Goal: Navigation & Orientation: Find specific page/section

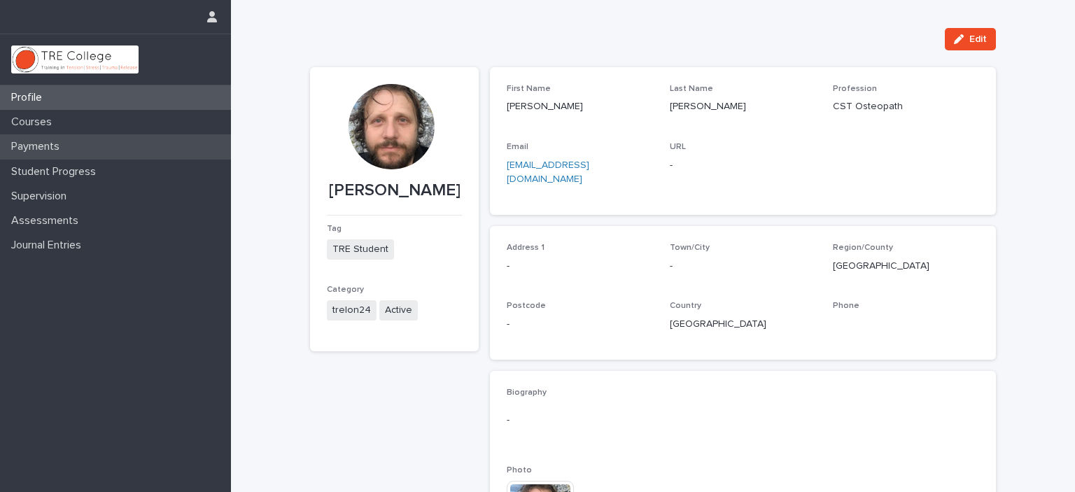
click at [34, 146] on p "Payments" at bounding box center [38, 146] width 65 height 13
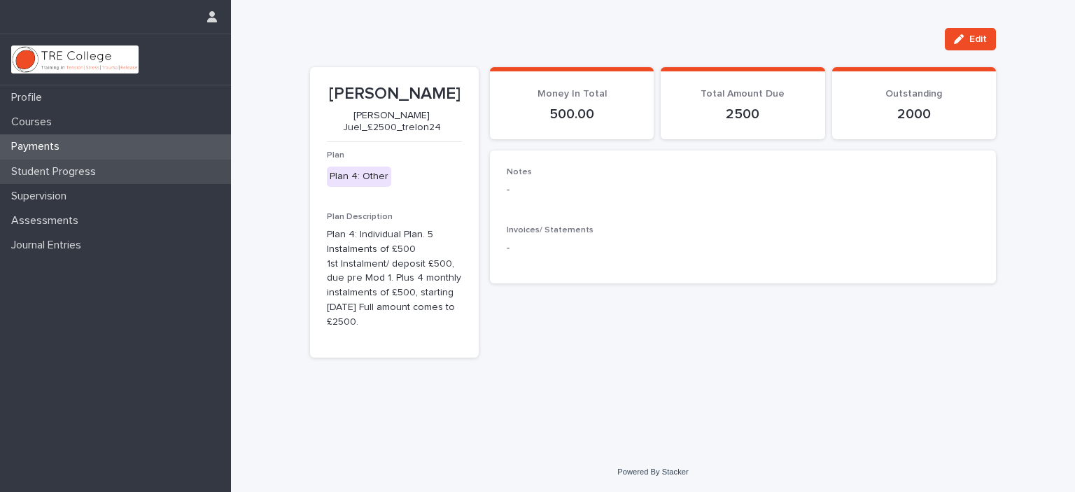
click at [31, 172] on p "Student Progress" at bounding box center [57, 171] width 102 height 13
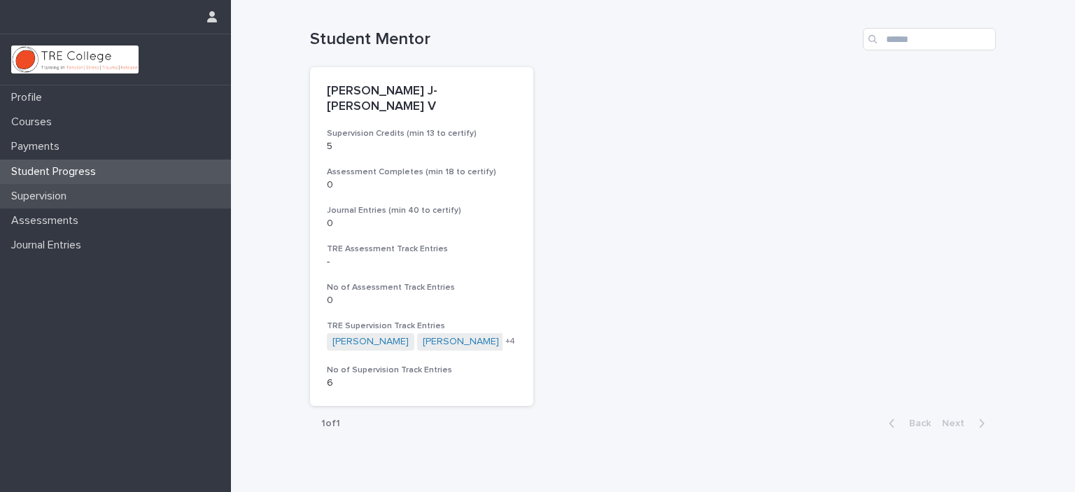
click at [39, 193] on p "Supervision" at bounding box center [42, 196] width 72 height 13
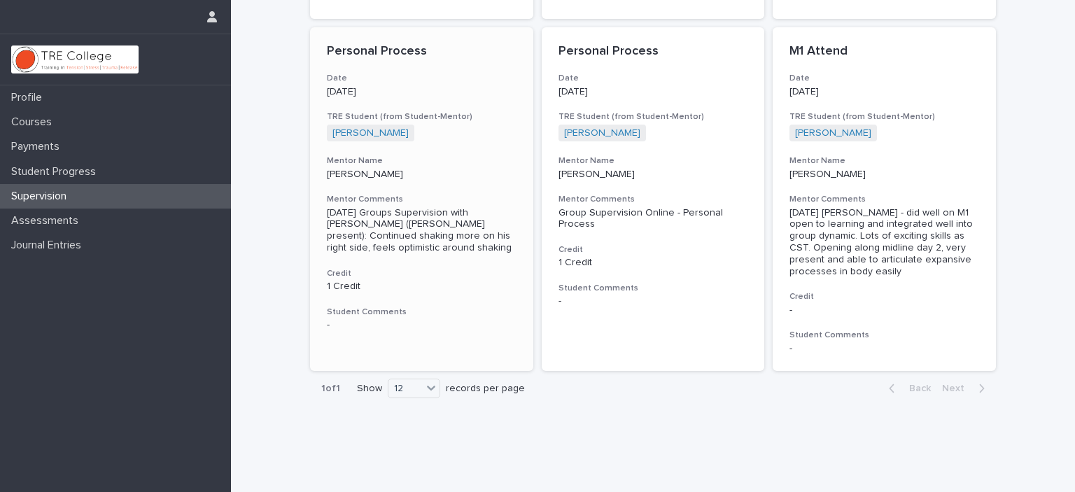
scroll to position [358, 0]
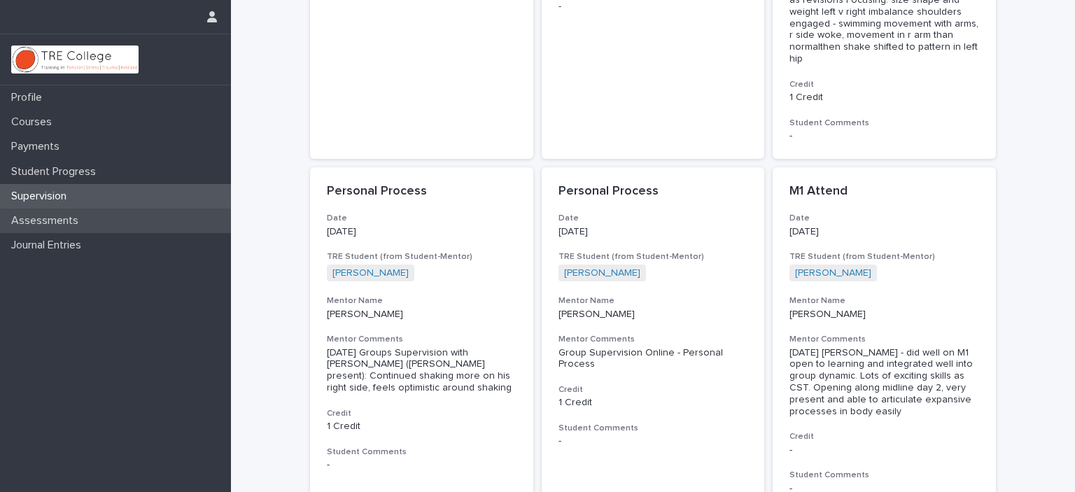
click at [67, 217] on p "Assessments" at bounding box center [48, 220] width 84 height 13
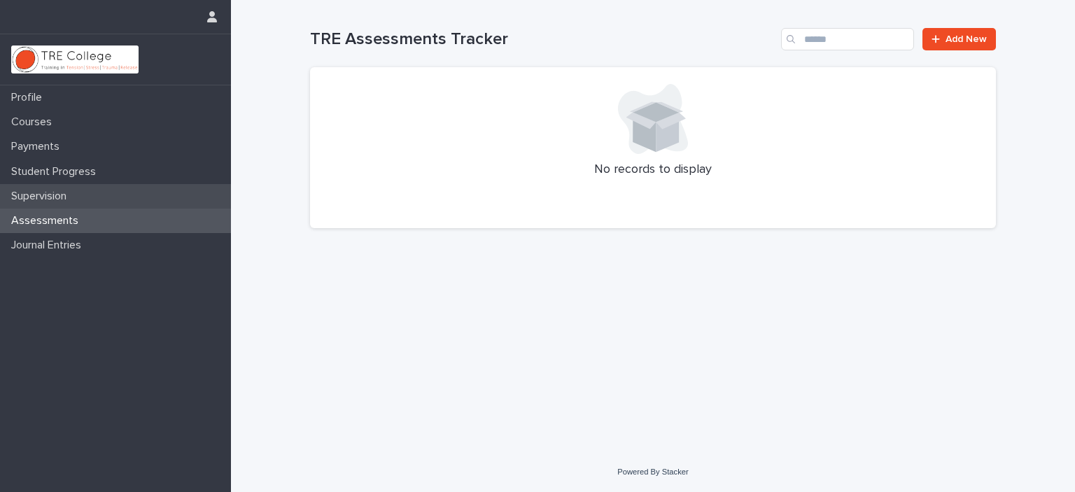
click at [67, 193] on p "Supervision" at bounding box center [42, 196] width 72 height 13
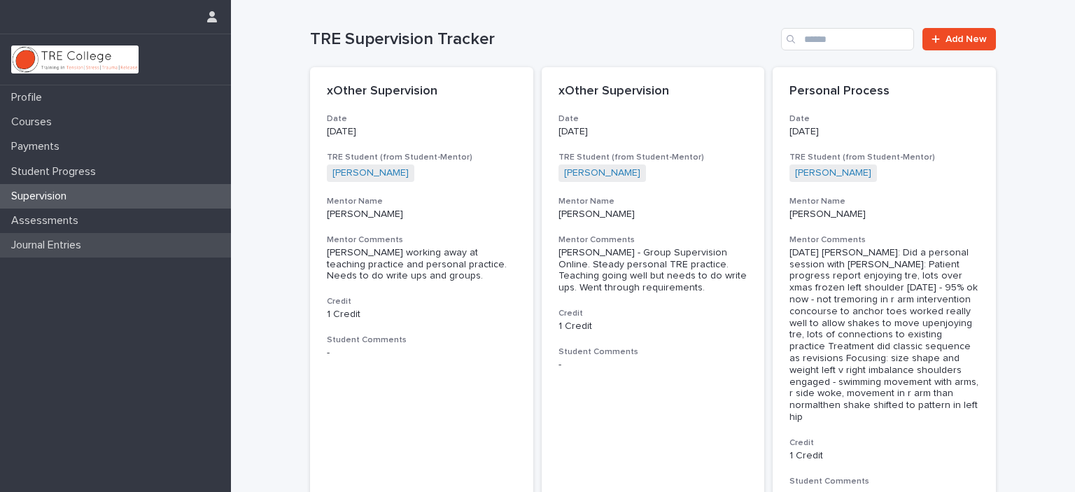
click at [29, 241] on p "Journal Entries" at bounding box center [49, 245] width 87 height 13
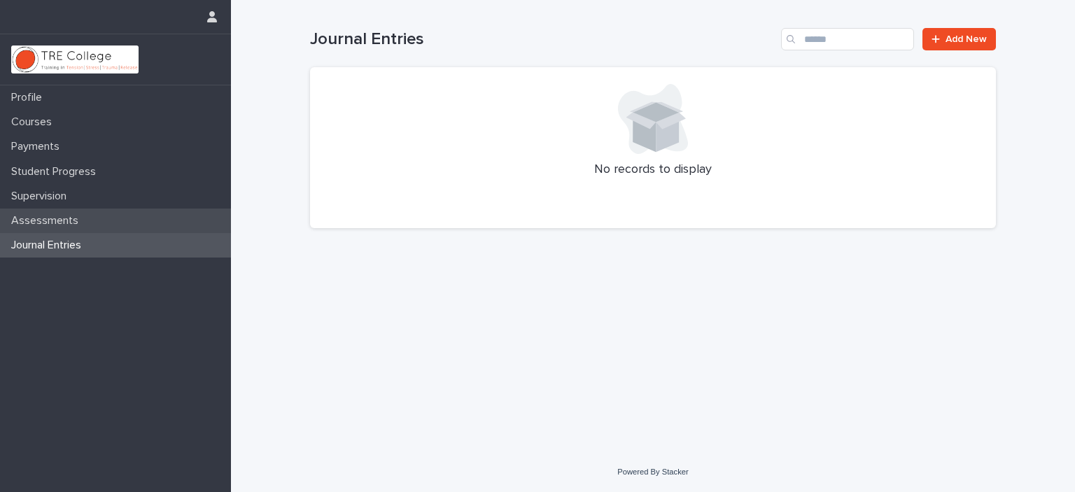
click at [36, 212] on div "Assessments" at bounding box center [115, 221] width 231 height 25
